Goal: Information Seeking & Learning: Learn about a topic

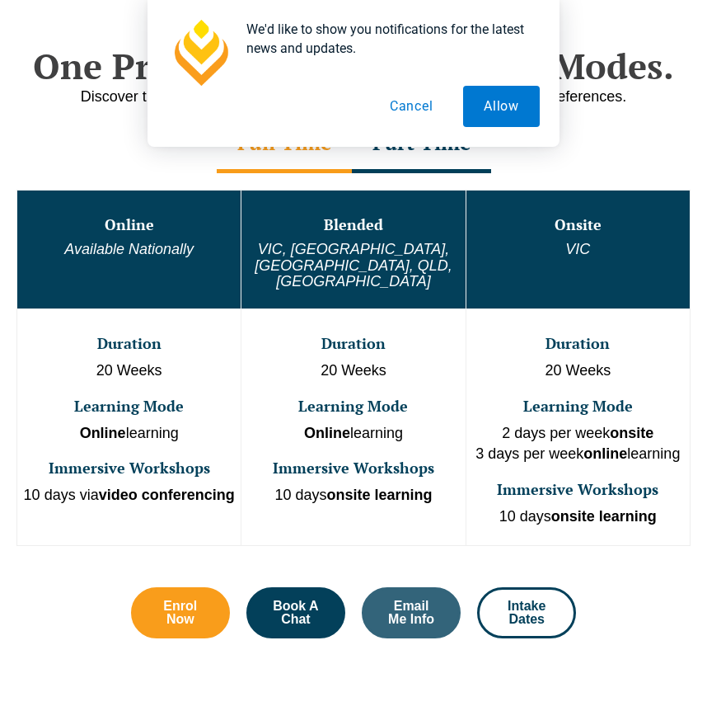
scroll to position [603, 0]
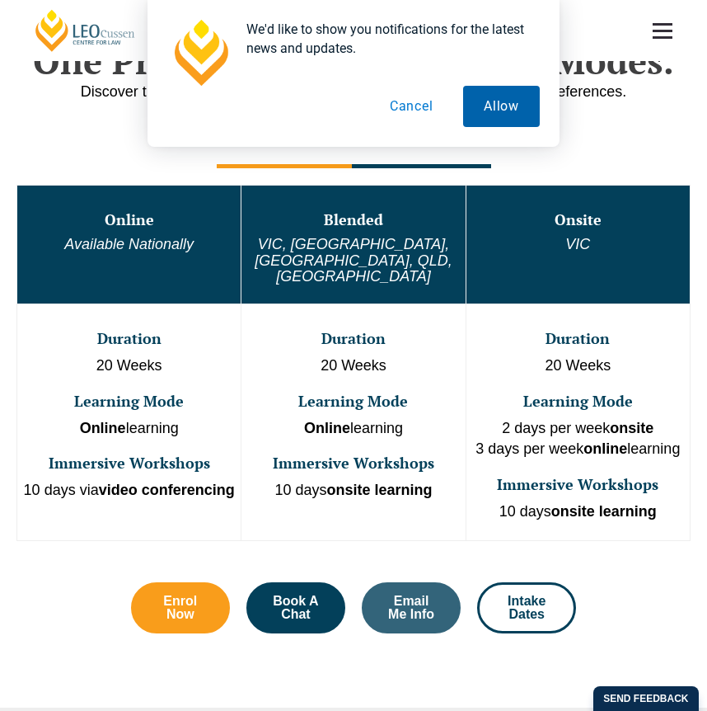
click at [500, 100] on button "Allow" at bounding box center [501, 106] width 77 height 41
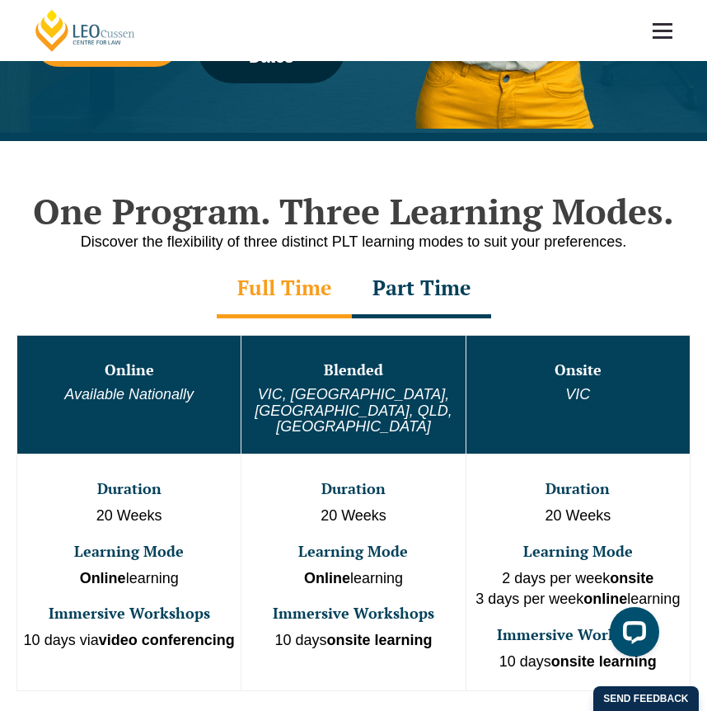
scroll to position [491, 0]
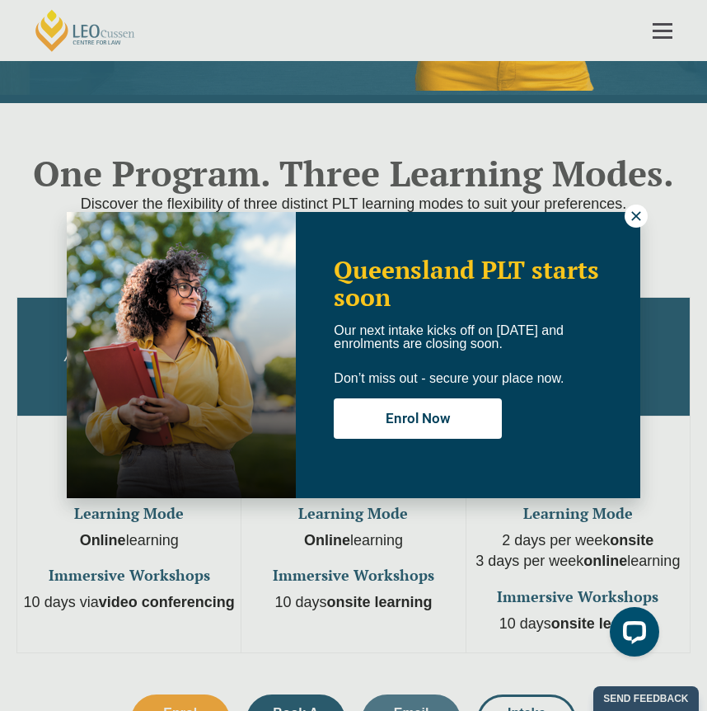
click at [638, 221] on icon at bounding box center [636, 216] width 15 height 15
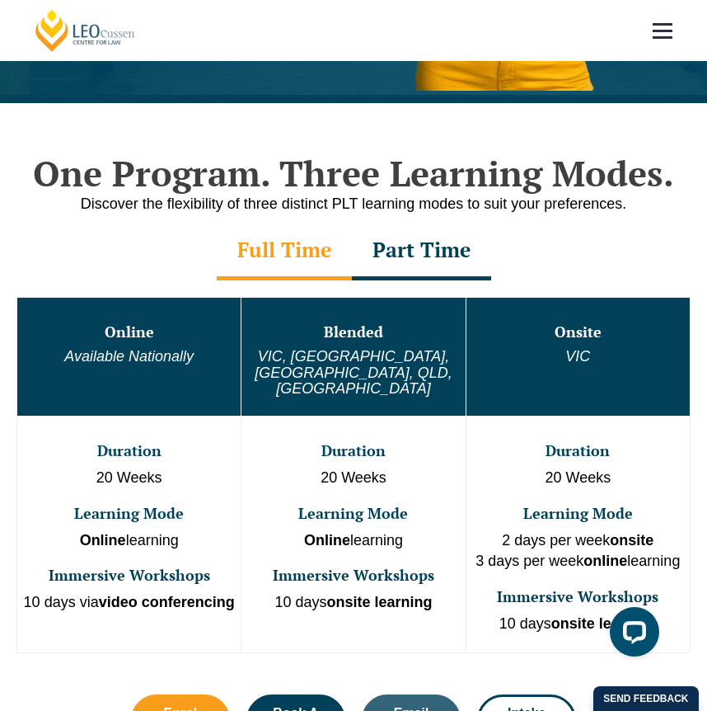
click at [434, 250] on div "Part Time" at bounding box center [421, 252] width 139 height 58
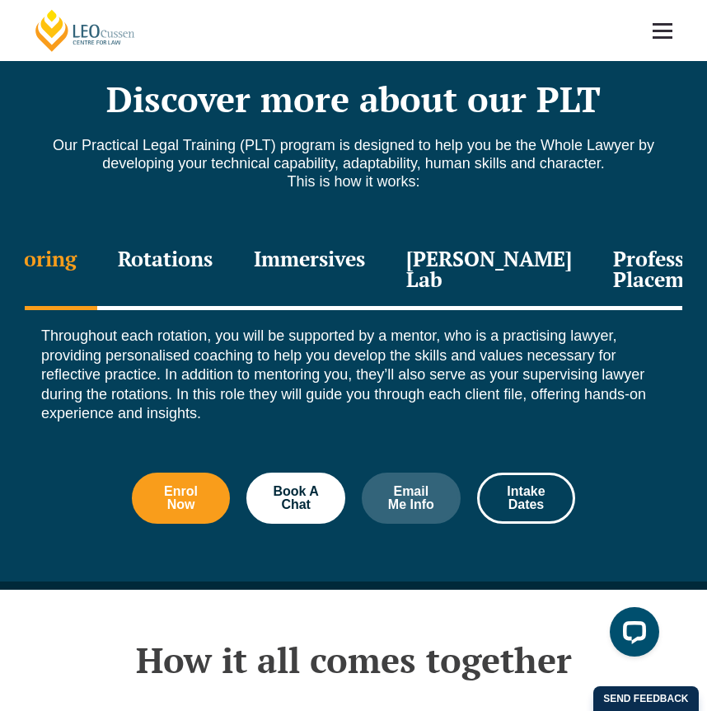
scroll to position [1923, 0]
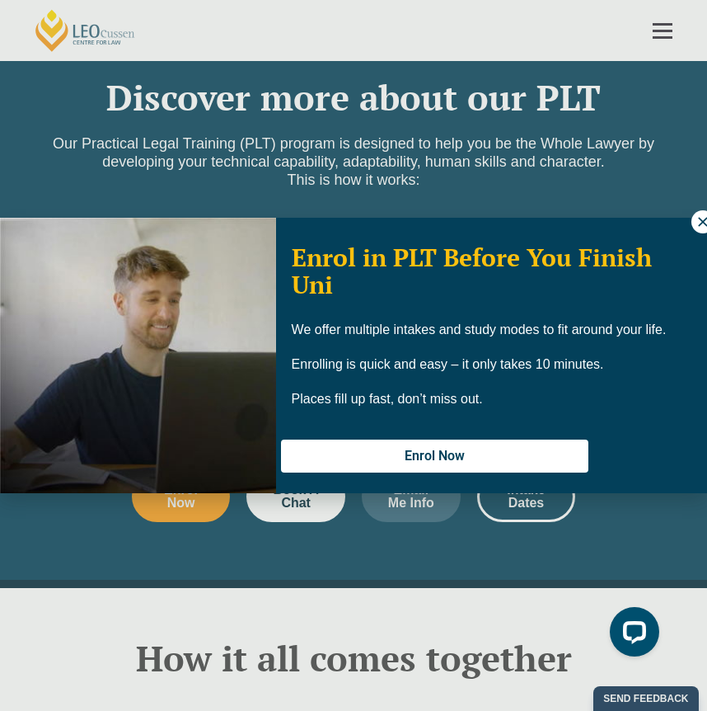
click at [693, 221] on button at bounding box center [703, 221] width 23 height 23
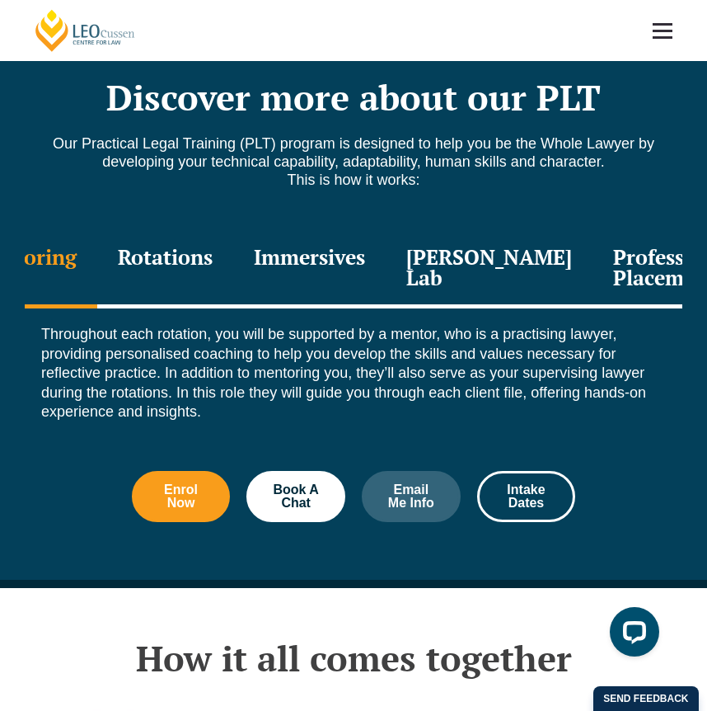
click at [185, 256] on div "Rotations" at bounding box center [165, 269] width 136 height 78
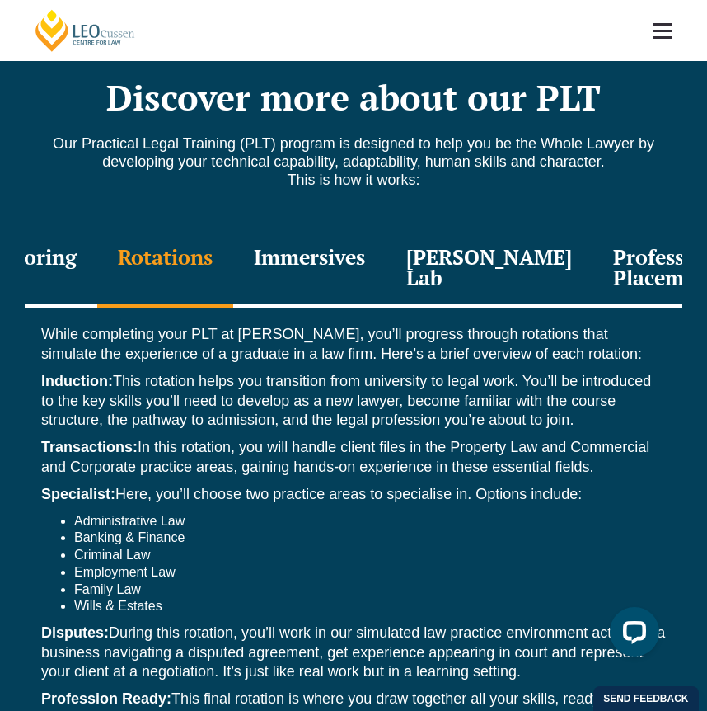
click at [303, 263] on div "Immersives" at bounding box center [309, 269] width 153 height 78
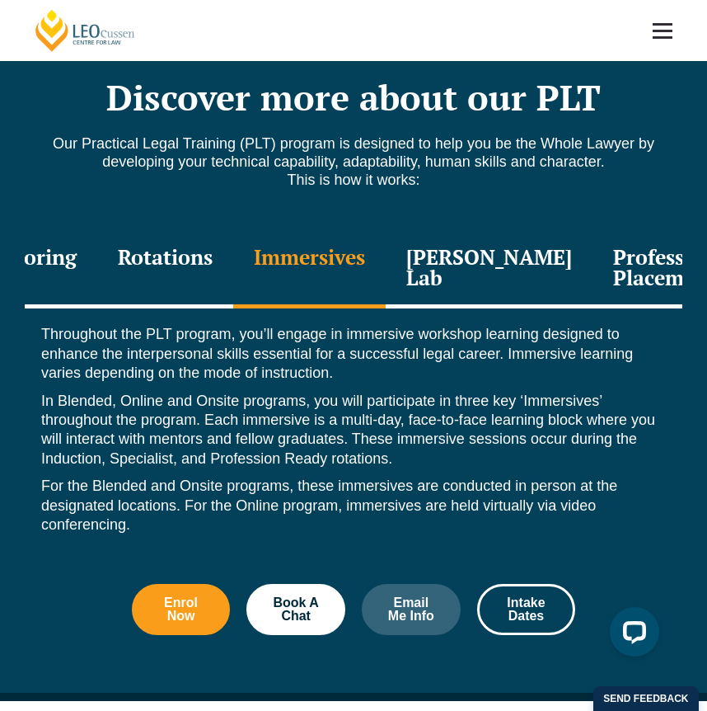
click at [494, 239] on div "Leo Justice Lab" at bounding box center [489, 269] width 207 height 78
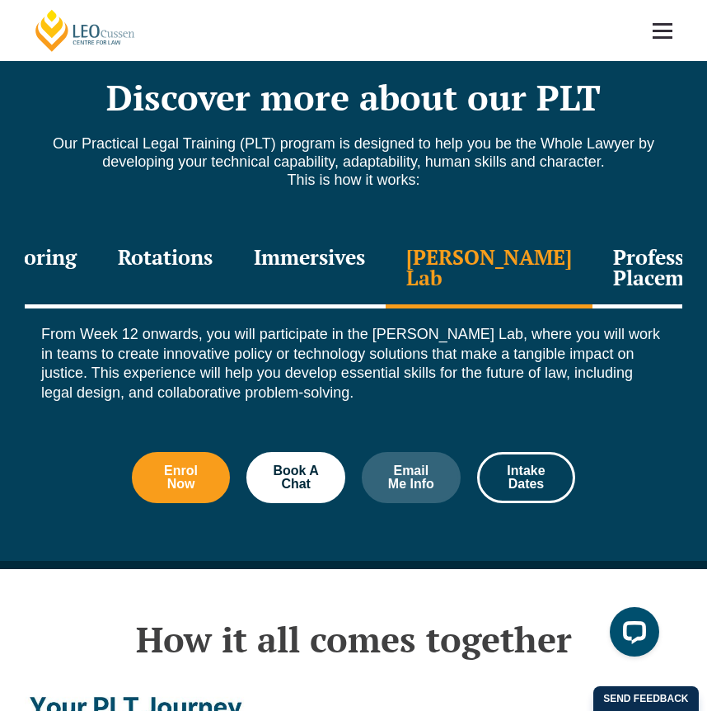
click at [624, 237] on div "Professional Placement" at bounding box center [674, 269] width 162 height 78
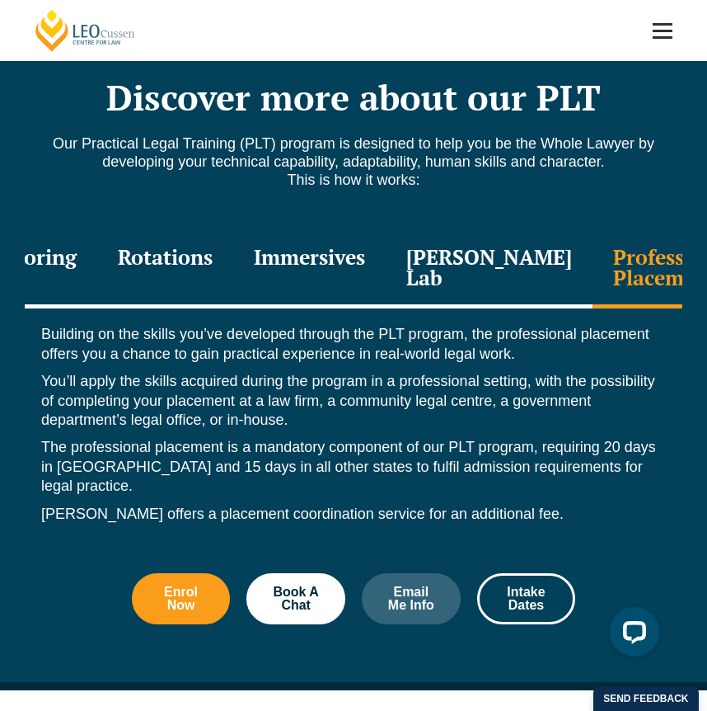
click at [516, 237] on div "Leo Justice Lab" at bounding box center [489, 269] width 207 height 78
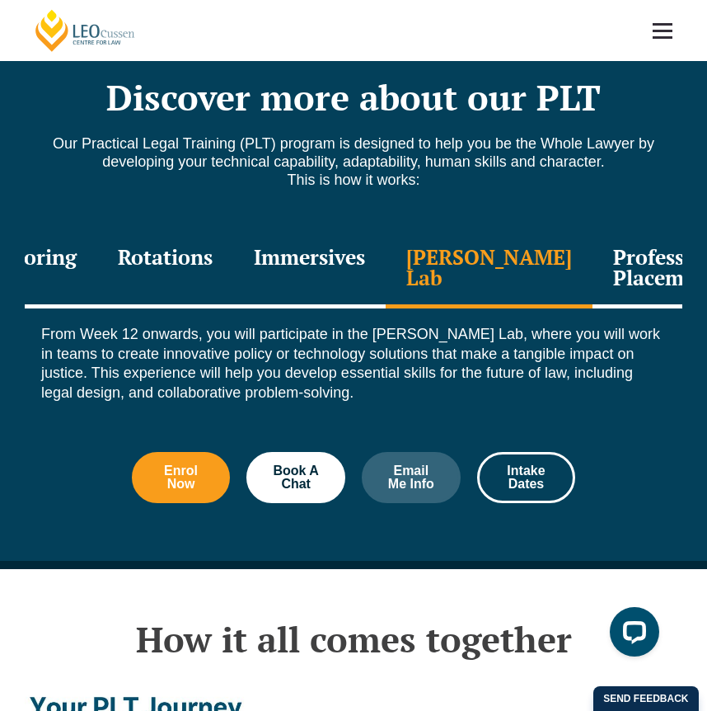
click at [593, 244] on div "Professional Placement" at bounding box center [674, 269] width 162 height 78
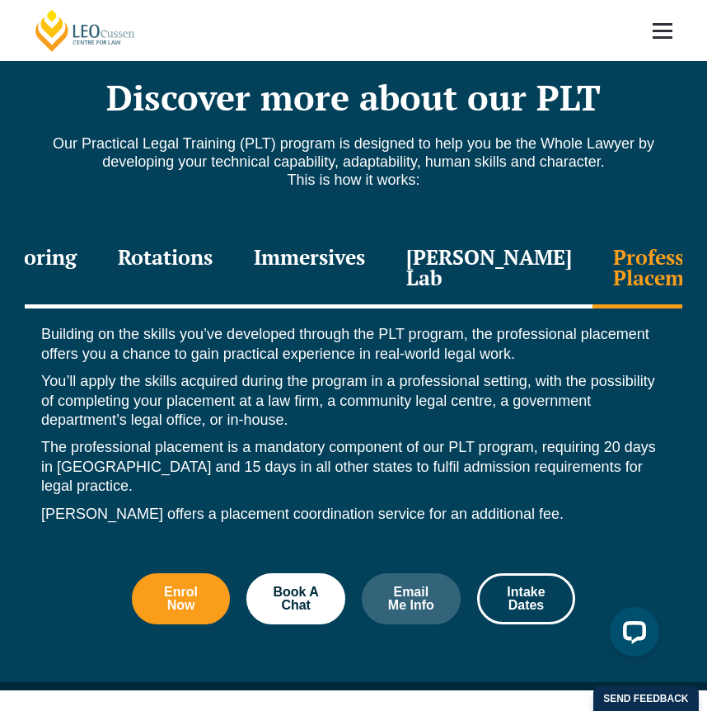
click at [81, 268] on div "Mentoring" at bounding box center [24, 269] width 145 height 78
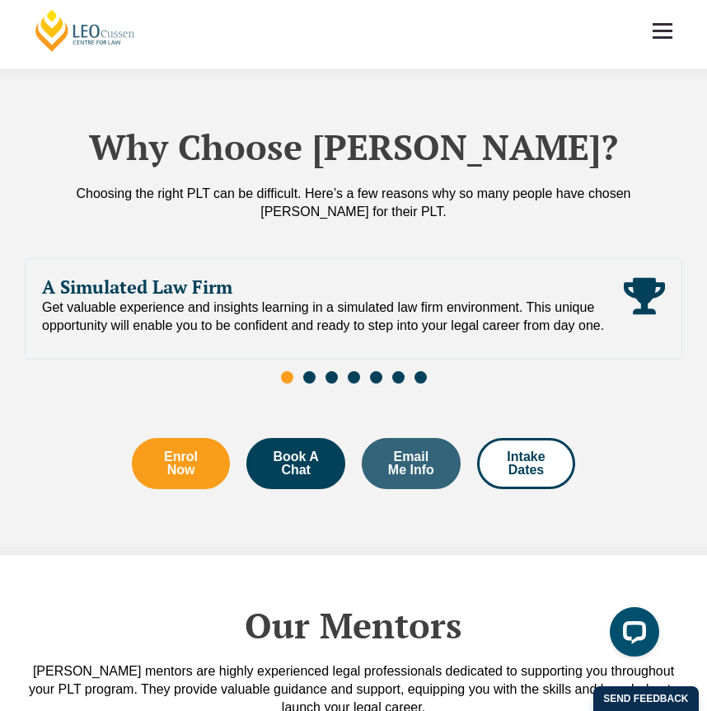
scroll to position [3091, 0]
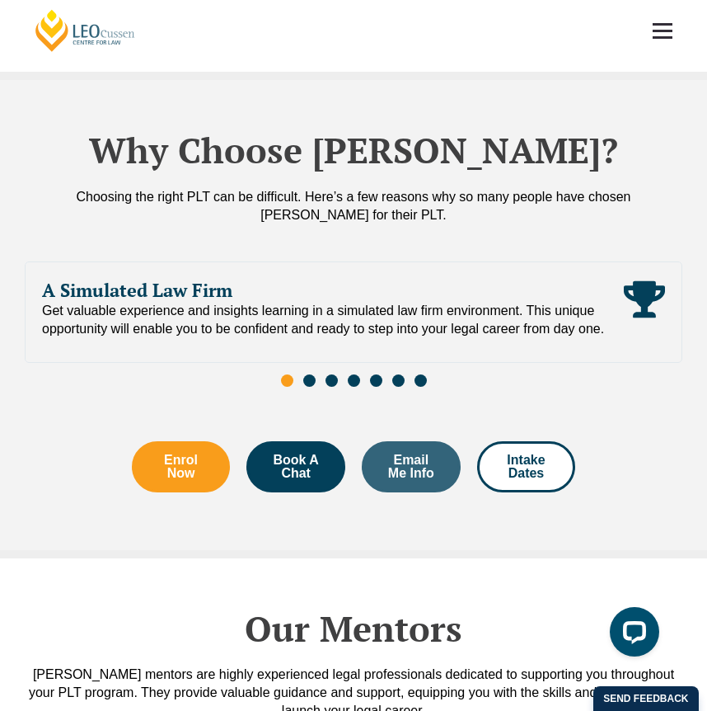
click at [309, 374] on span "Go to slide 2" at bounding box center [309, 380] width 12 height 12
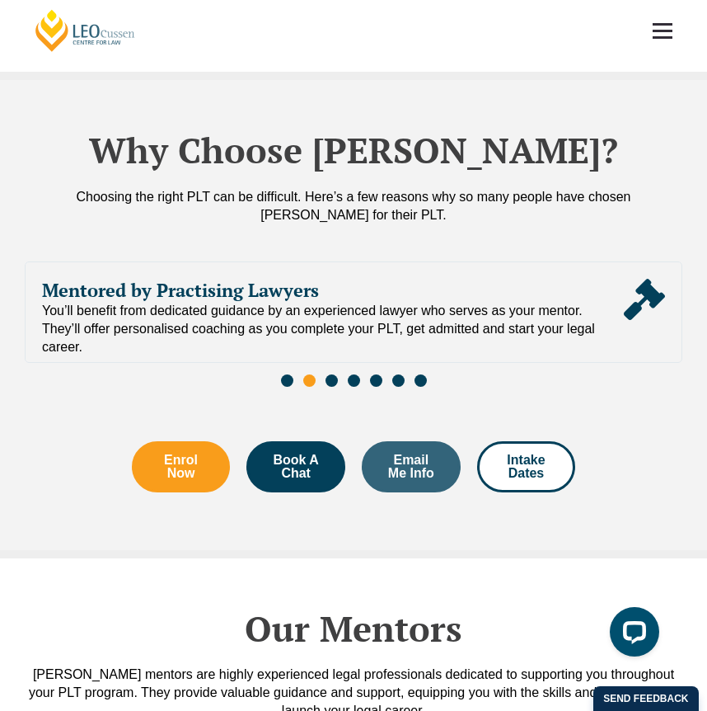
click at [327, 374] on span "Go to slide 3" at bounding box center [332, 380] width 12 height 12
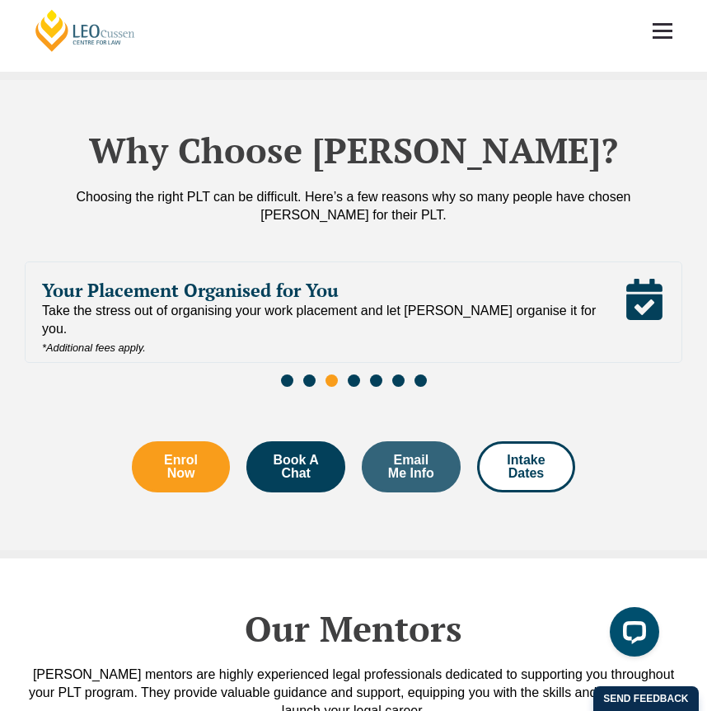
click at [365, 373] on div "Slides" at bounding box center [354, 382] width 658 height 19
click at [354, 374] on span "Go to slide 4" at bounding box center [354, 380] width 12 height 12
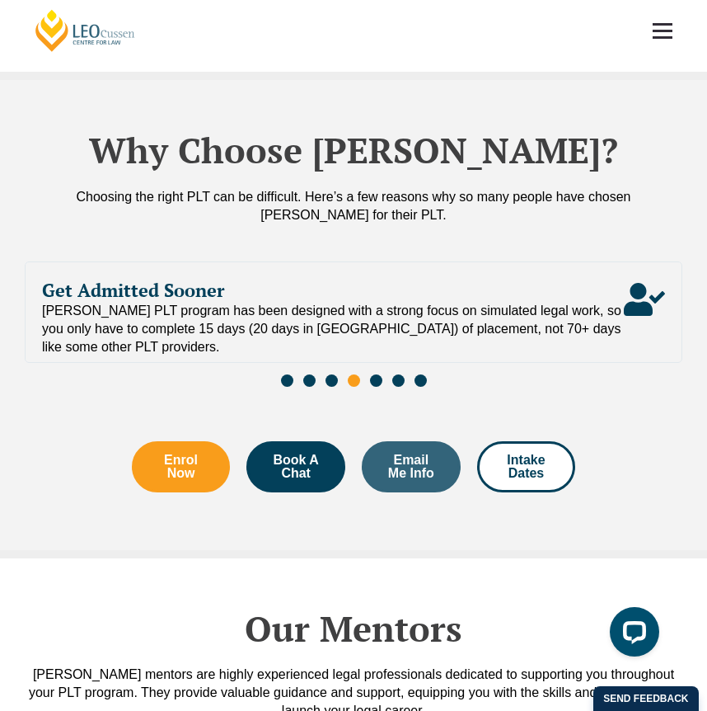
click at [378, 374] on span "Go to slide 5" at bounding box center [376, 380] width 12 height 12
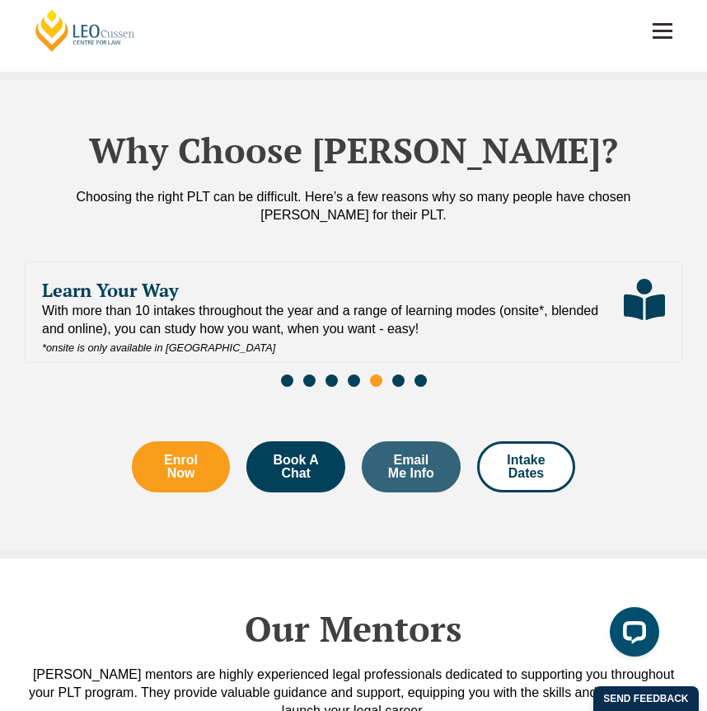
click at [416, 374] on span "Go to slide 7" at bounding box center [421, 380] width 12 height 12
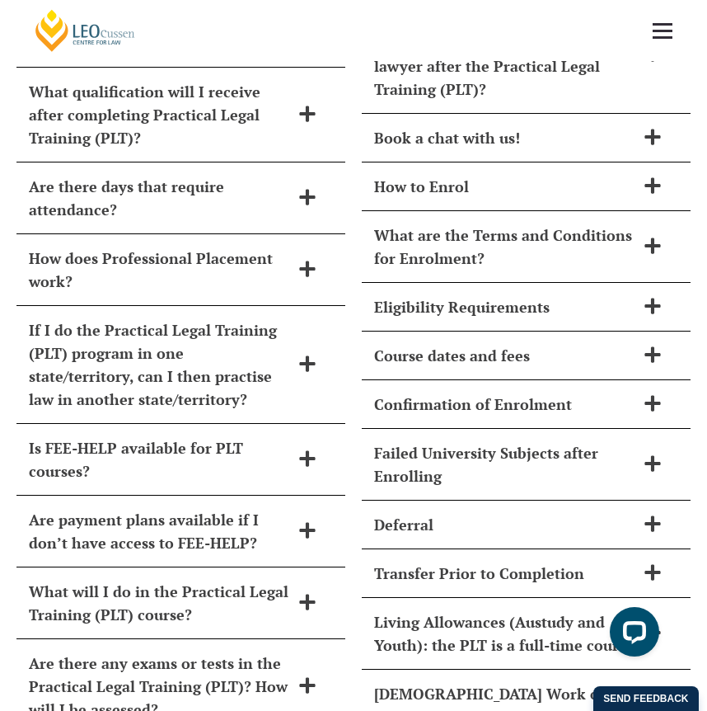
scroll to position [6600, 0]
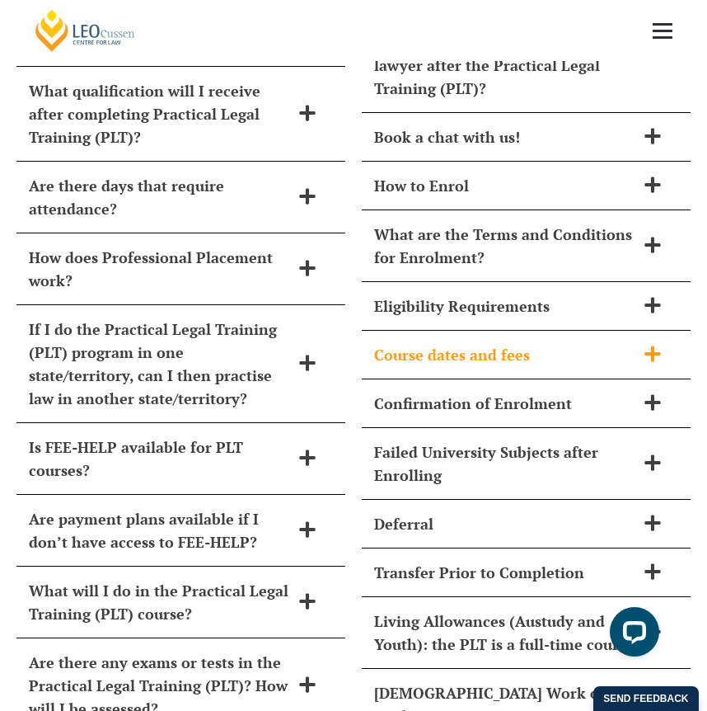
click at [504, 343] on h2 "Course dates and fees" at bounding box center [504, 354] width 261 height 23
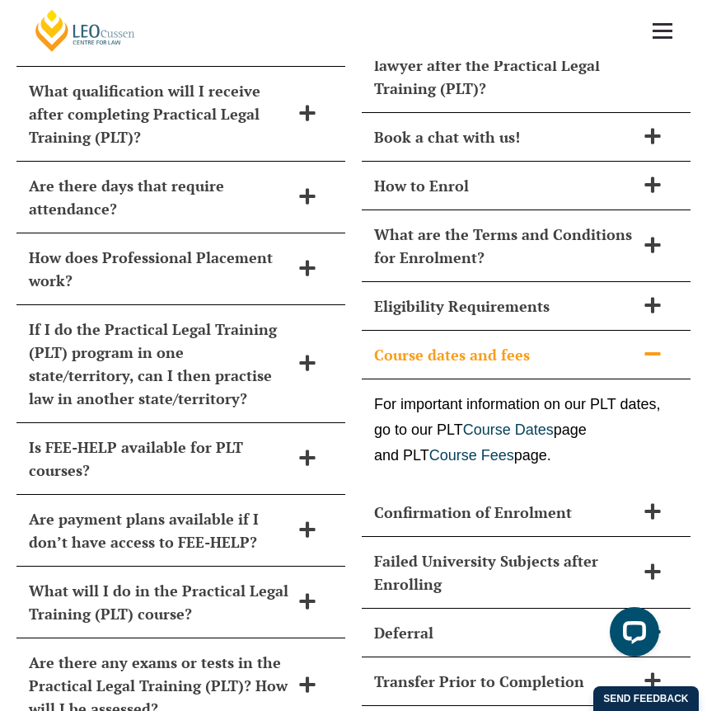
click at [545, 331] on div "Course dates and fees" at bounding box center [526, 355] width 329 height 49
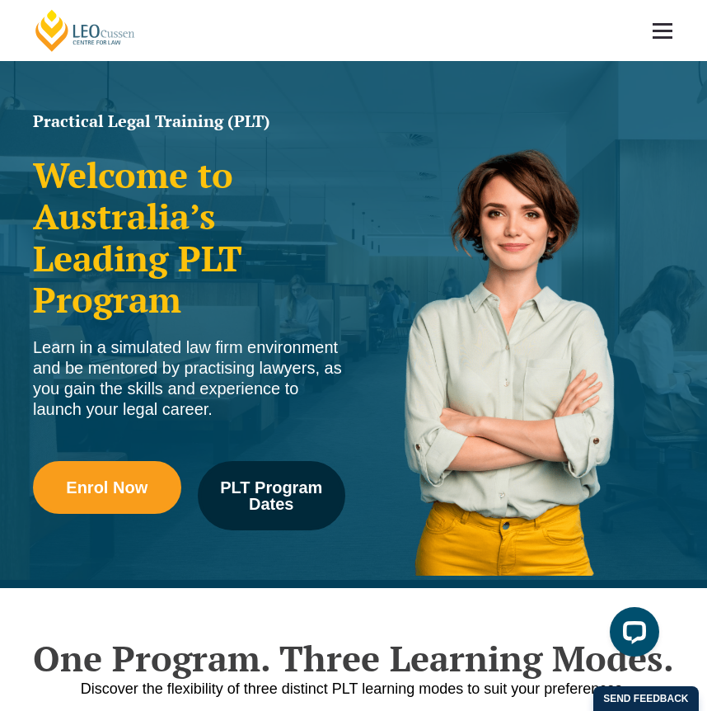
scroll to position [0, 0]
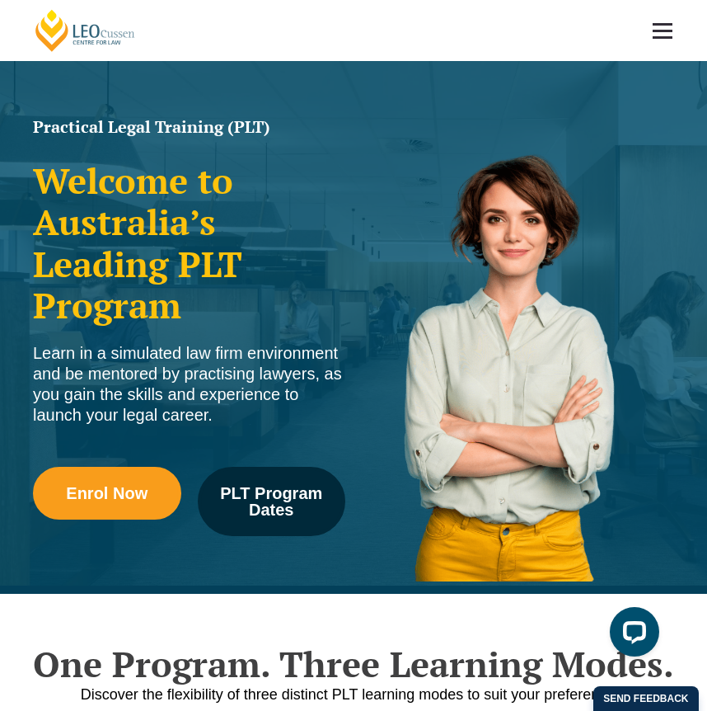
click at [668, 15] on link at bounding box center [662, 30] width 61 height 61
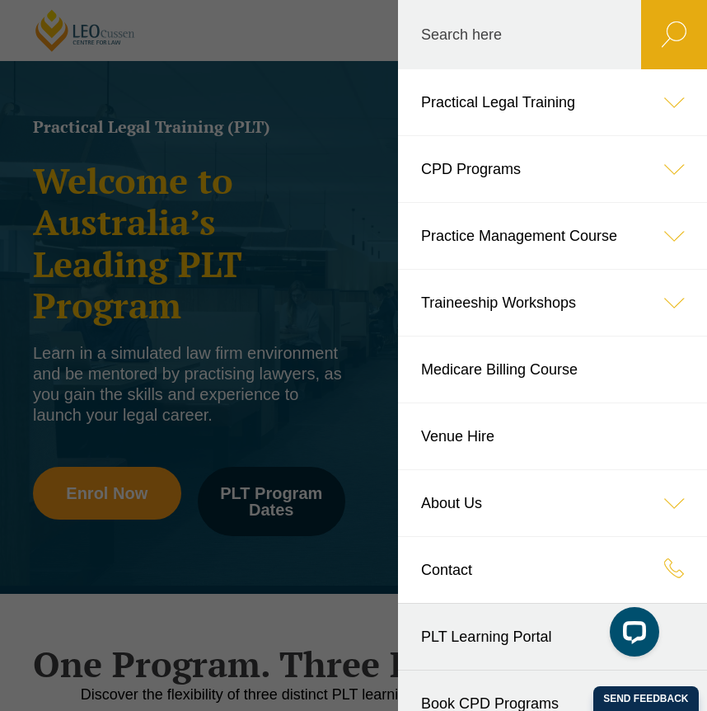
click at [671, 101] on icon at bounding box center [674, 102] width 66 height 66
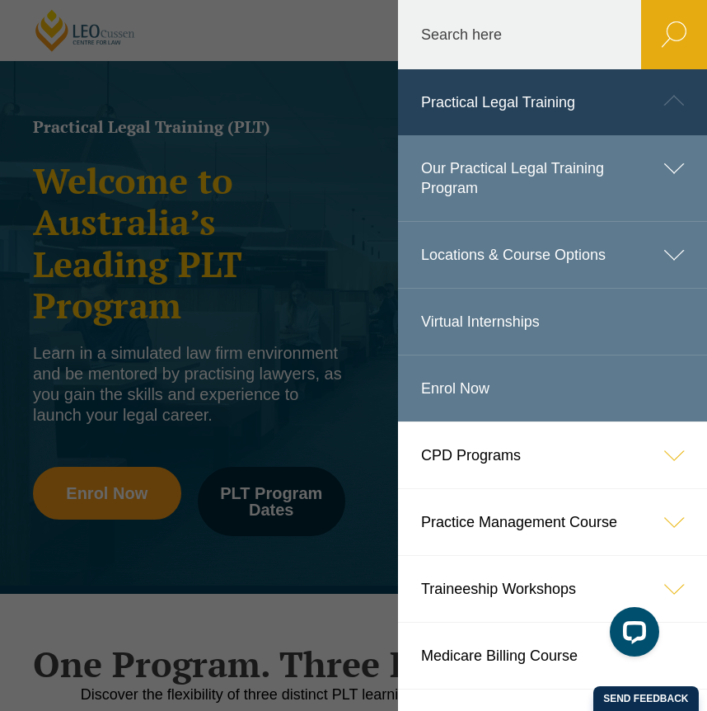
click at [670, 231] on icon at bounding box center [674, 255] width 66 height 66
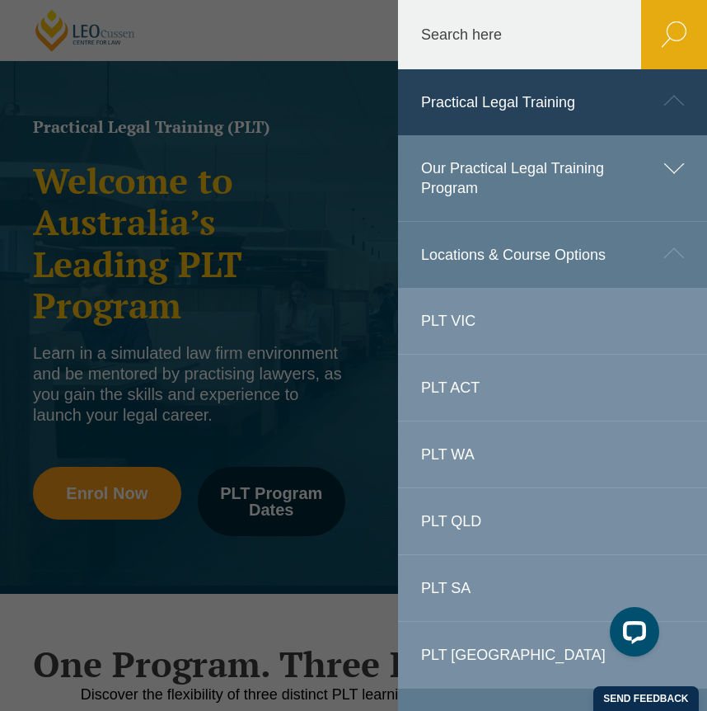
click at [459, 500] on link "PLT QLD" at bounding box center [552, 521] width 309 height 66
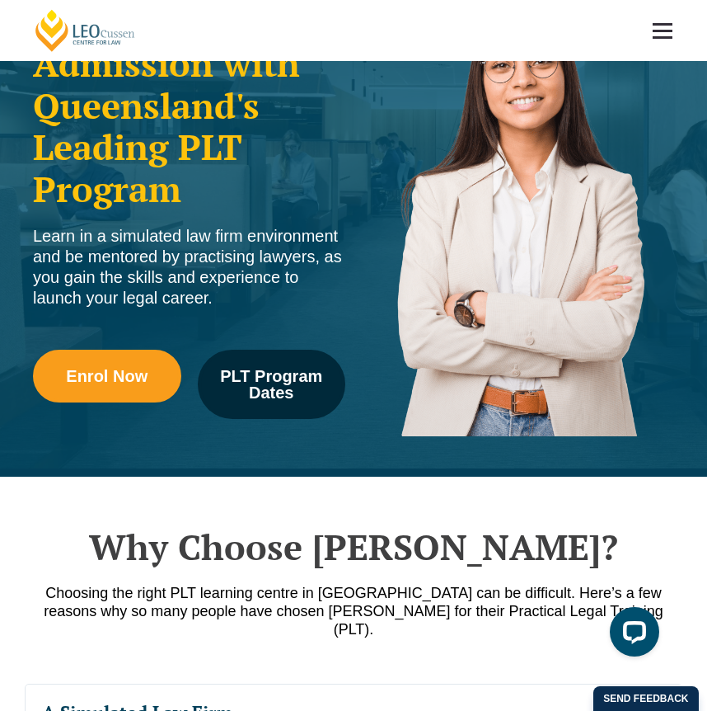
scroll to position [33, 0]
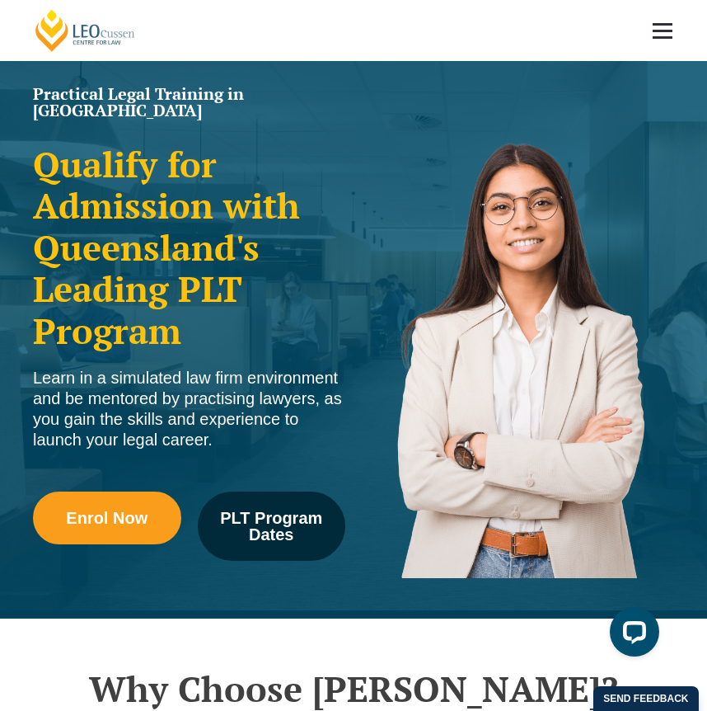
click at [669, 26] on link at bounding box center [662, 30] width 61 height 61
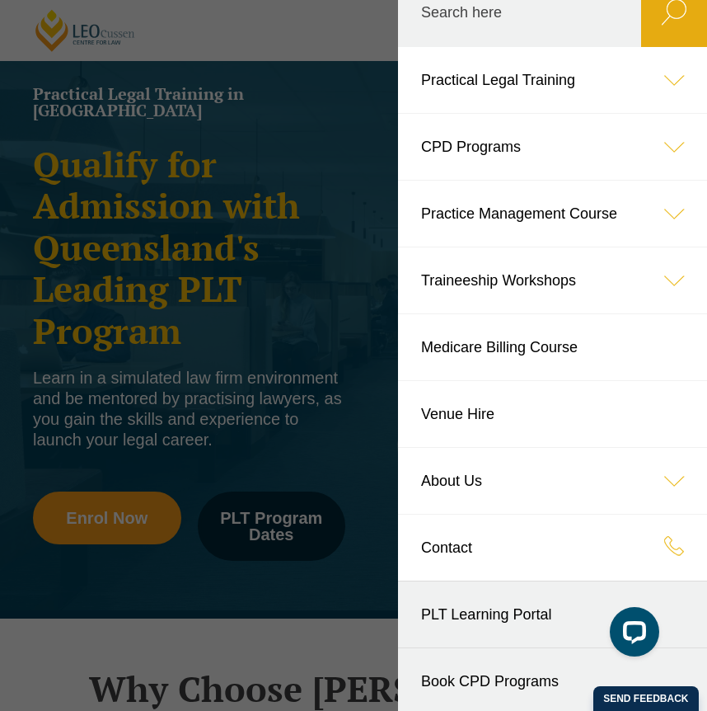
scroll to position [0, 0]
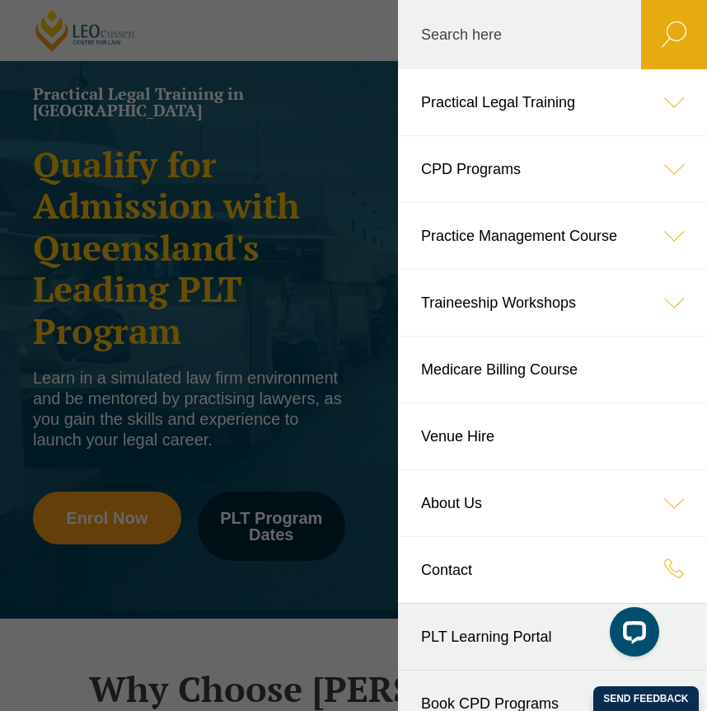
click at [673, 229] on icon at bounding box center [674, 236] width 66 height 66
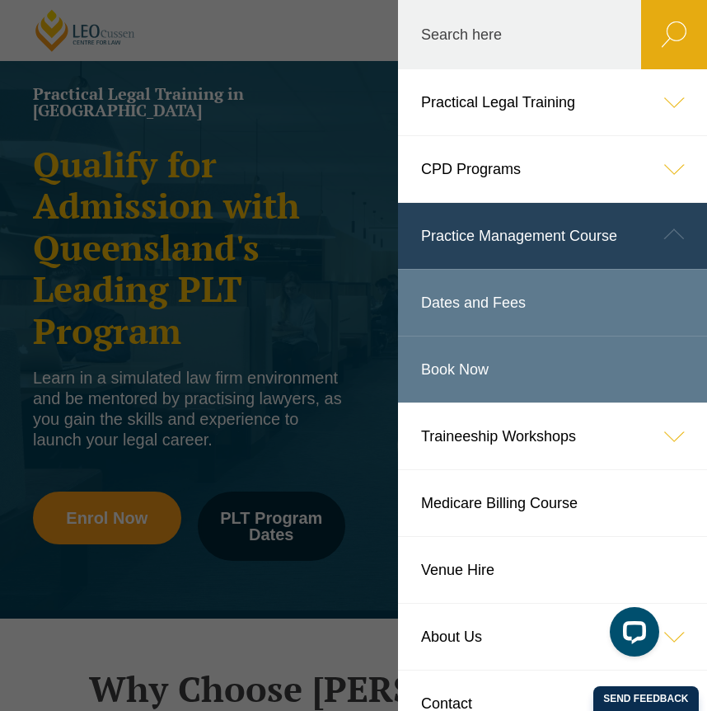
click at [673, 231] on icon at bounding box center [674, 234] width 66 height 66
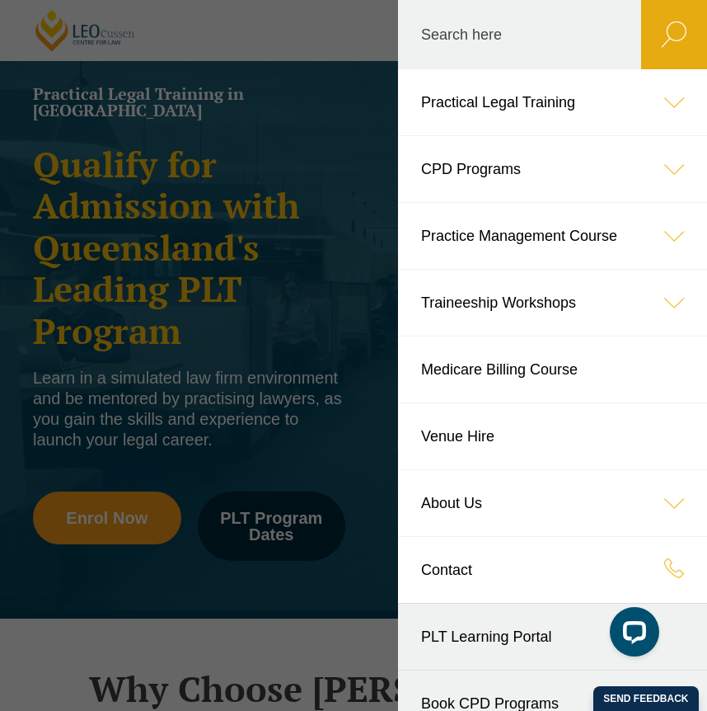
click at [670, 232] on icon at bounding box center [674, 236] width 66 height 66
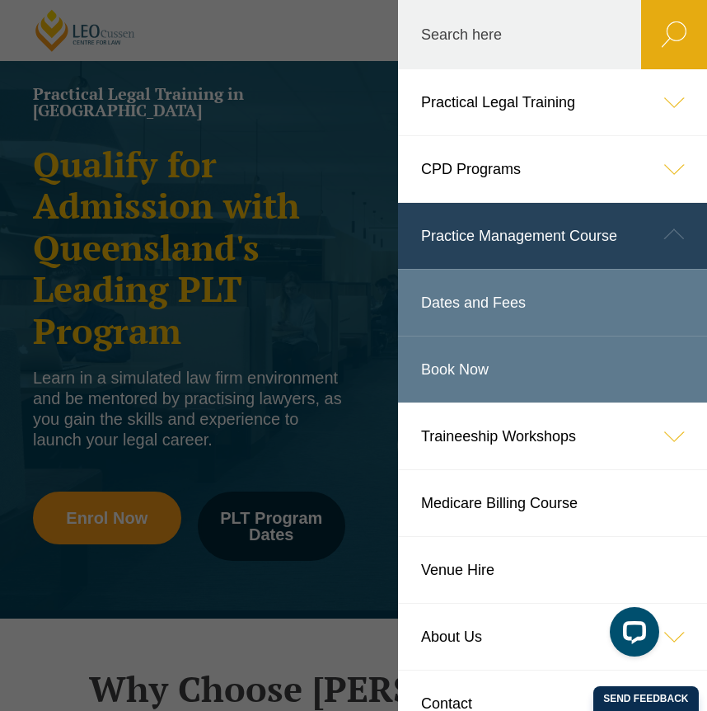
click at [679, 233] on icon at bounding box center [674, 234] width 66 height 66
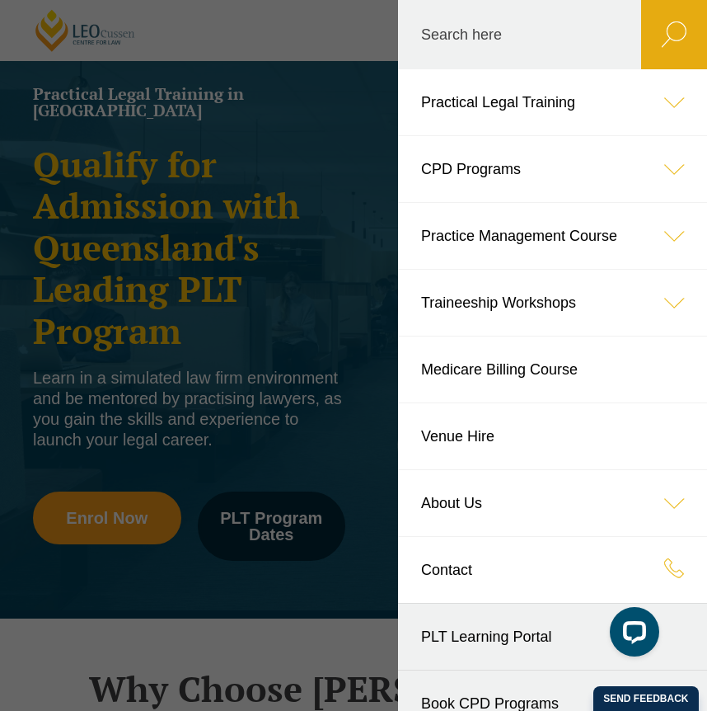
click at [664, 107] on icon at bounding box center [674, 102] width 66 height 66
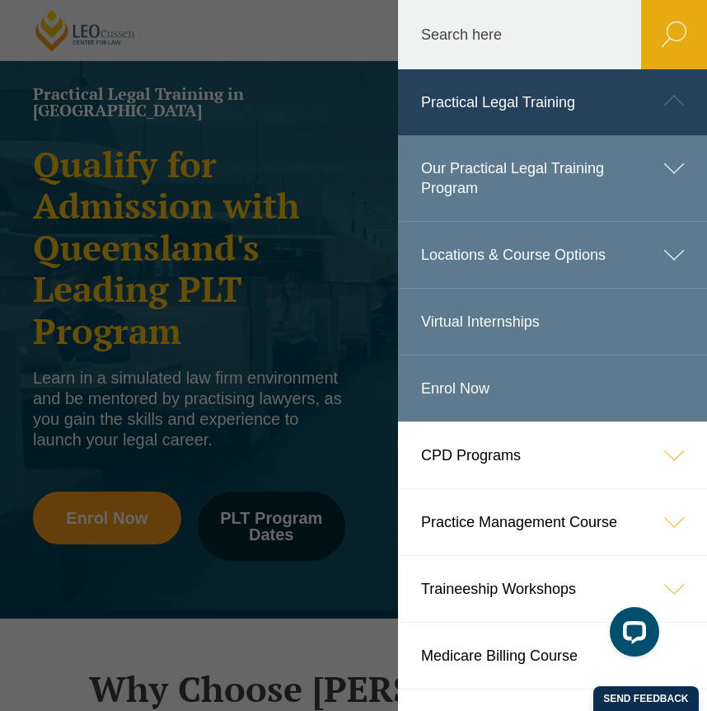
click at [676, 166] on icon at bounding box center [674, 168] width 66 height 66
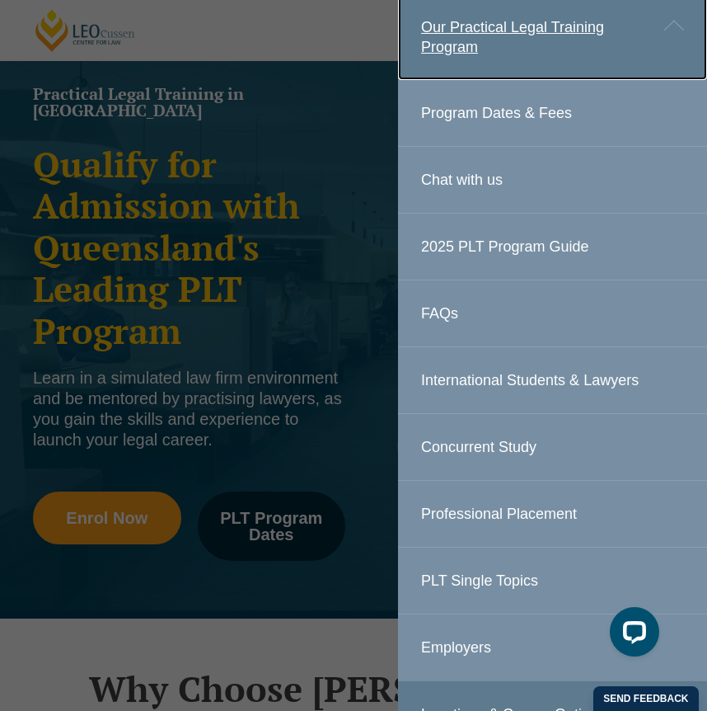
scroll to position [150, 0]
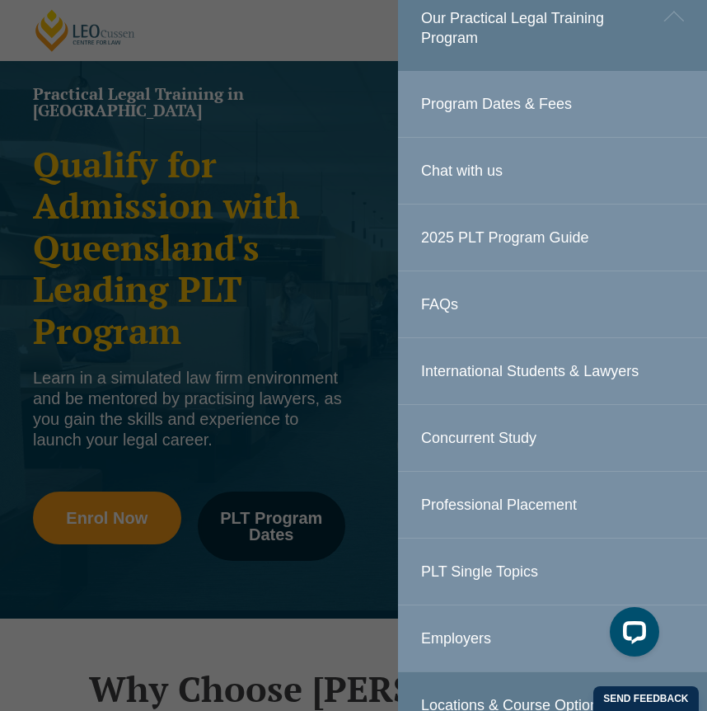
click at [524, 87] on link "Program Dates & Fees" at bounding box center [552, 104] width 309 height 66
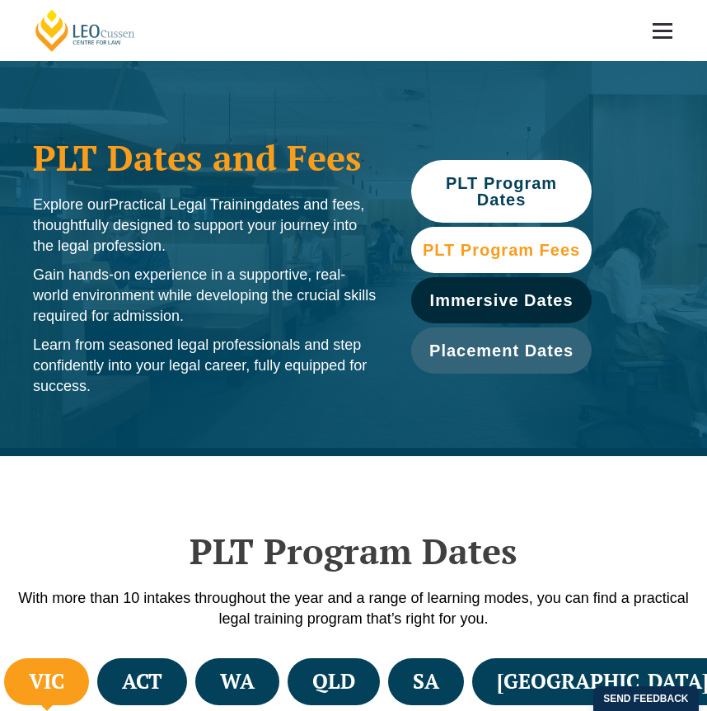
click at [470, 255] on span "PLT Program Fees" at bounding box center [501, 250] width 157 height 16
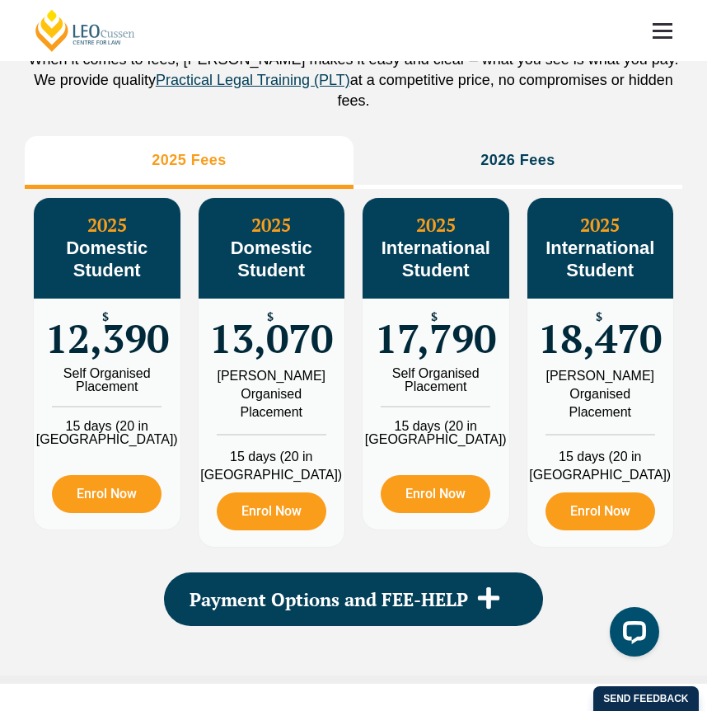
scroll to position [1922, 0]
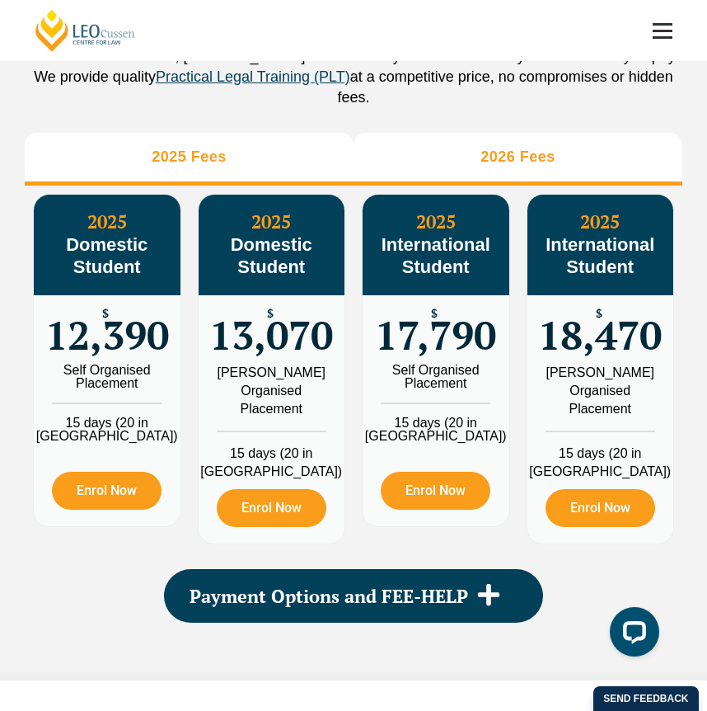
click at [510, 185] on li "2026 Fees" at bounding box center [518, 159] width 329 height 53
click at [273, 185] on li "2025 Fees" at bounding box center [189, 159] width 329 height 53
click at [439, 185] on li "2026 Fees" at bounding box center [518, 159] width 329 height 53
click at [312, 185] on li "2025 Fees" at bounding box center [189, 159] width 329 height 53
click at [448, 185] on li "2026 Fees" at bounding box center [518, 159] width 329 height 53
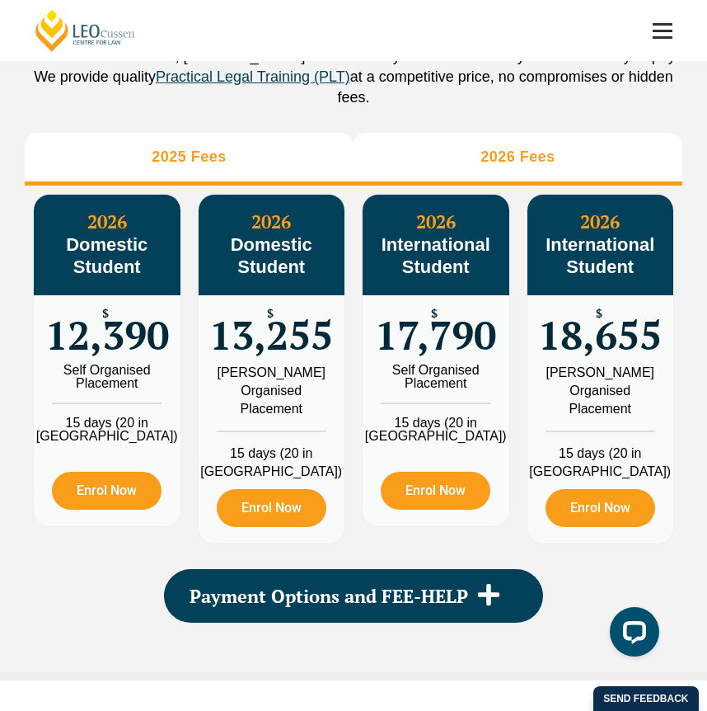
click at [292, 185] on li "2025 Fees" at bounding box center [189, 159] width 329 height 53
click at [439, 185] on li "2026 Fees" at bounding box center [518, 159] width 329 height 53
click at [313, 185] on li "2025 Fees" at bounding box center [189, 159] width 329 height 53
click at [440, 185] on li "2026 Fees" at bounding box center [518, 159] width 329 height 53
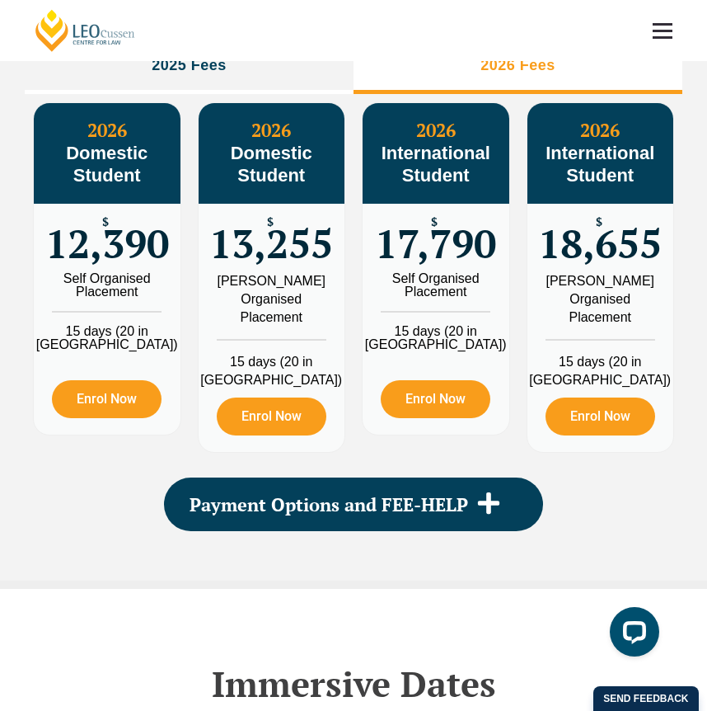
scroll to position [2020, 0]
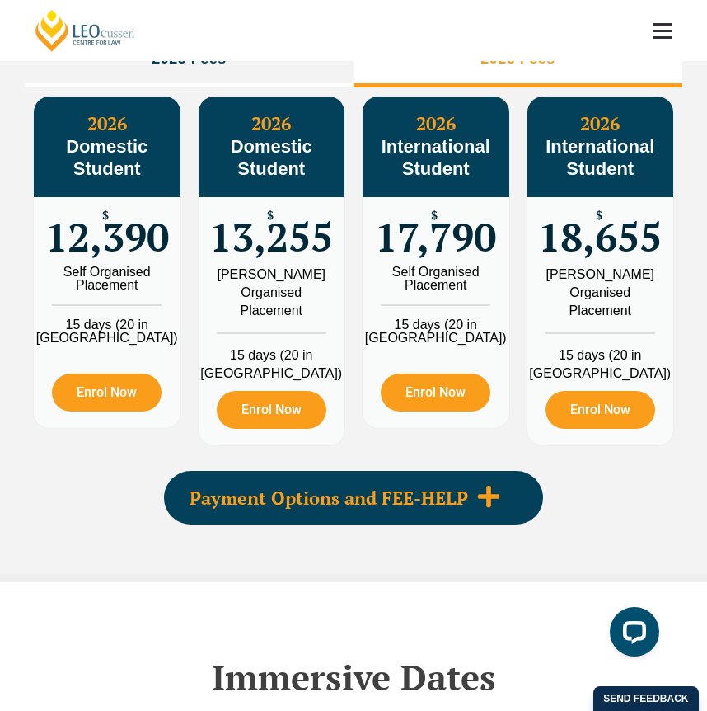
click at [491, 507] on icon at bounding box center [488, 496] width 21 height 21
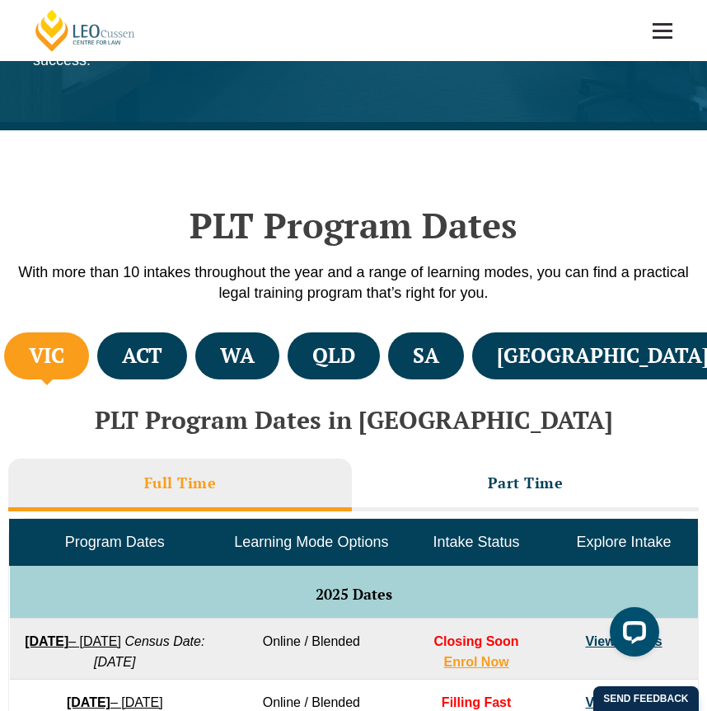
scroll to position [364, 0]
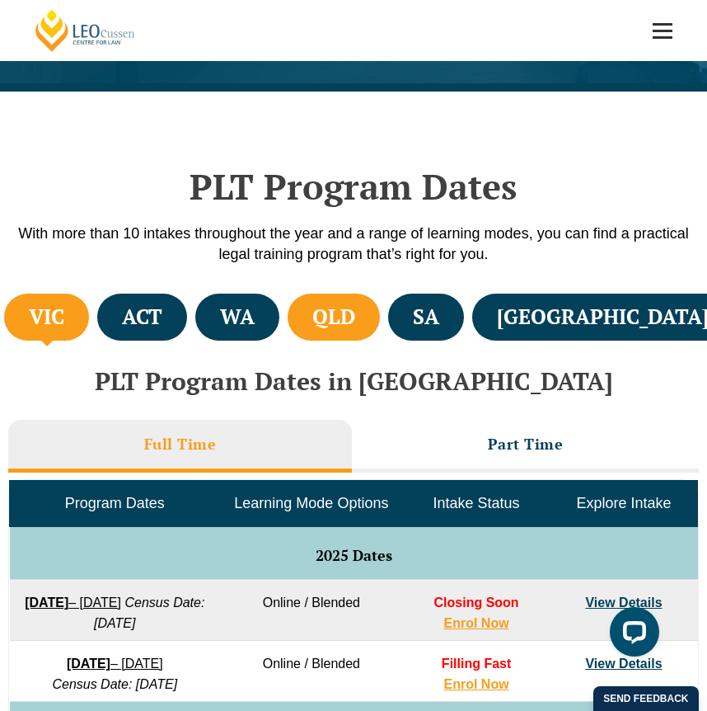
click at [355, 312] on h4 "QLD" at bounding box center [333, 316] width 43 height 27
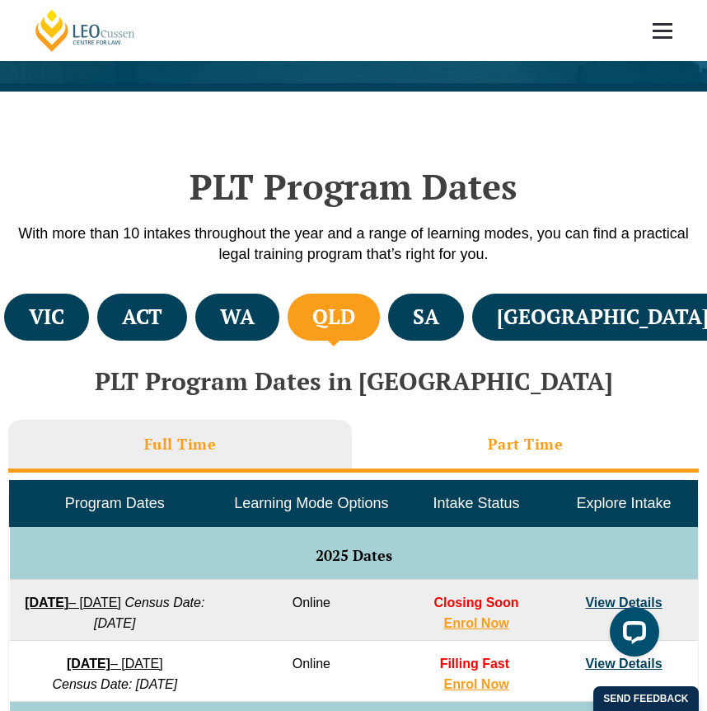
click at [485, 442] on li "Part Time" at bounding box center [525, 446] width 347 height 53
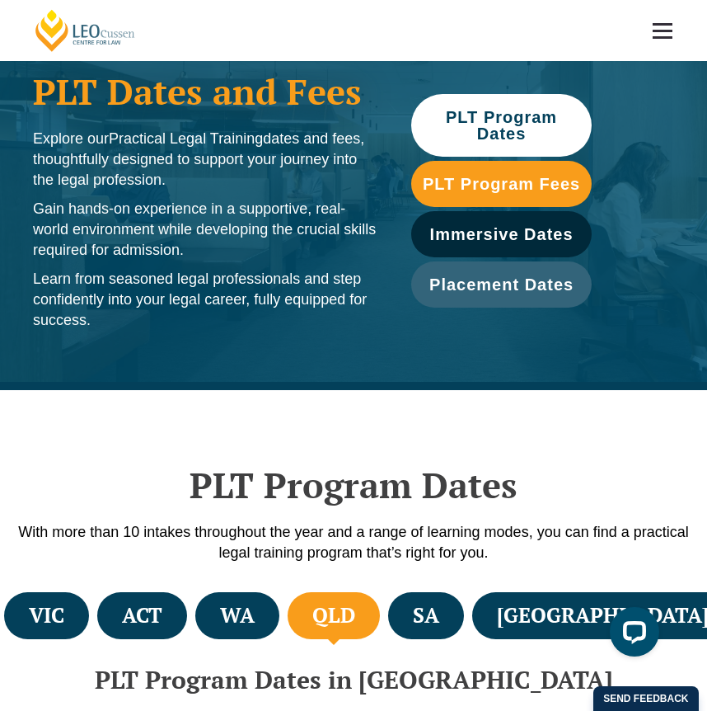
scroll to position [0, 0]
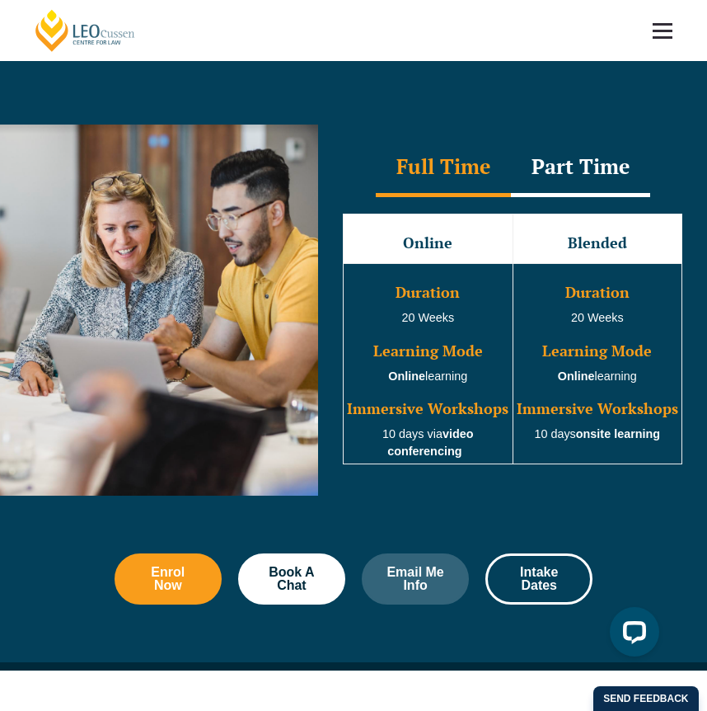
scroll to position [1210, 0]
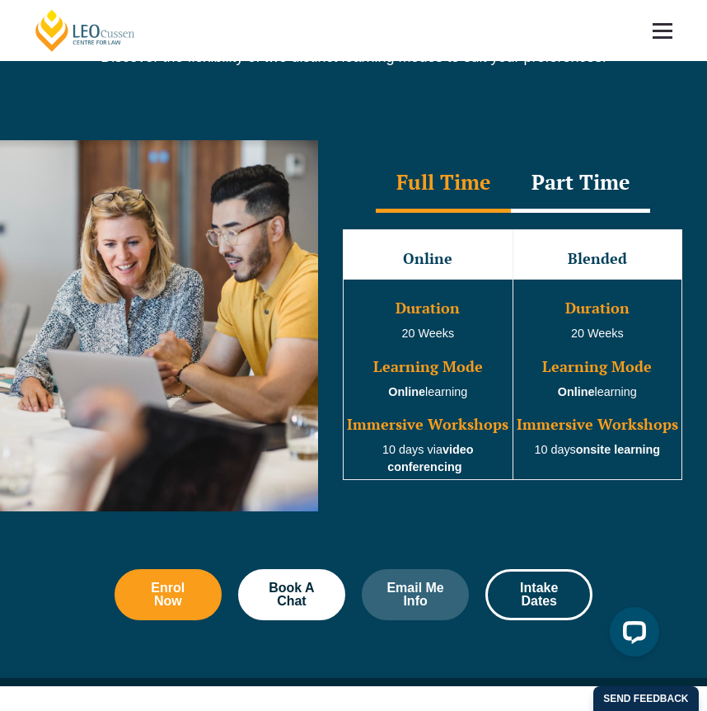
click at [551, 155] on div "Part Time" at bounding box center [580, 184] width 139 height 58
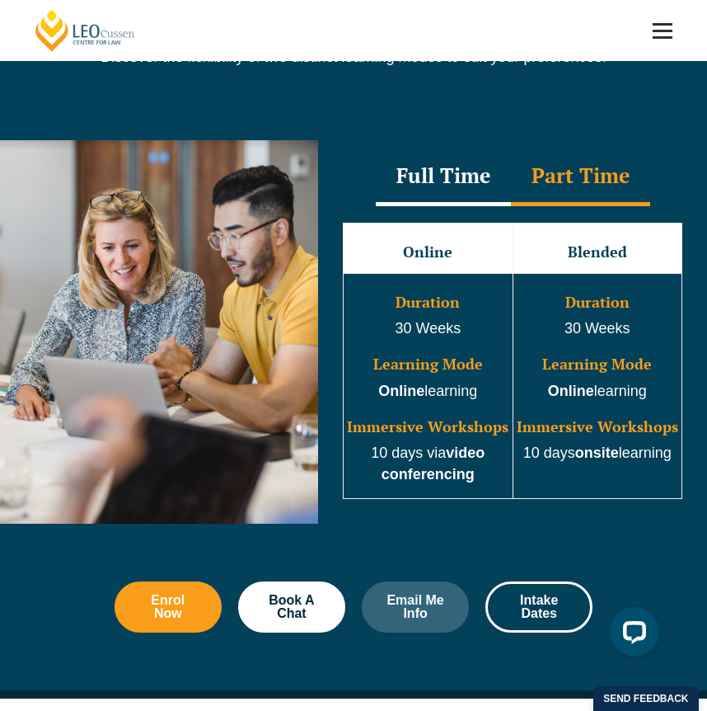
click at [442, 148] on div "Full Time" at bounding box center [443, 177] width 135 height 58
